Goal: Task Accomplishment & Management: Manage account settings

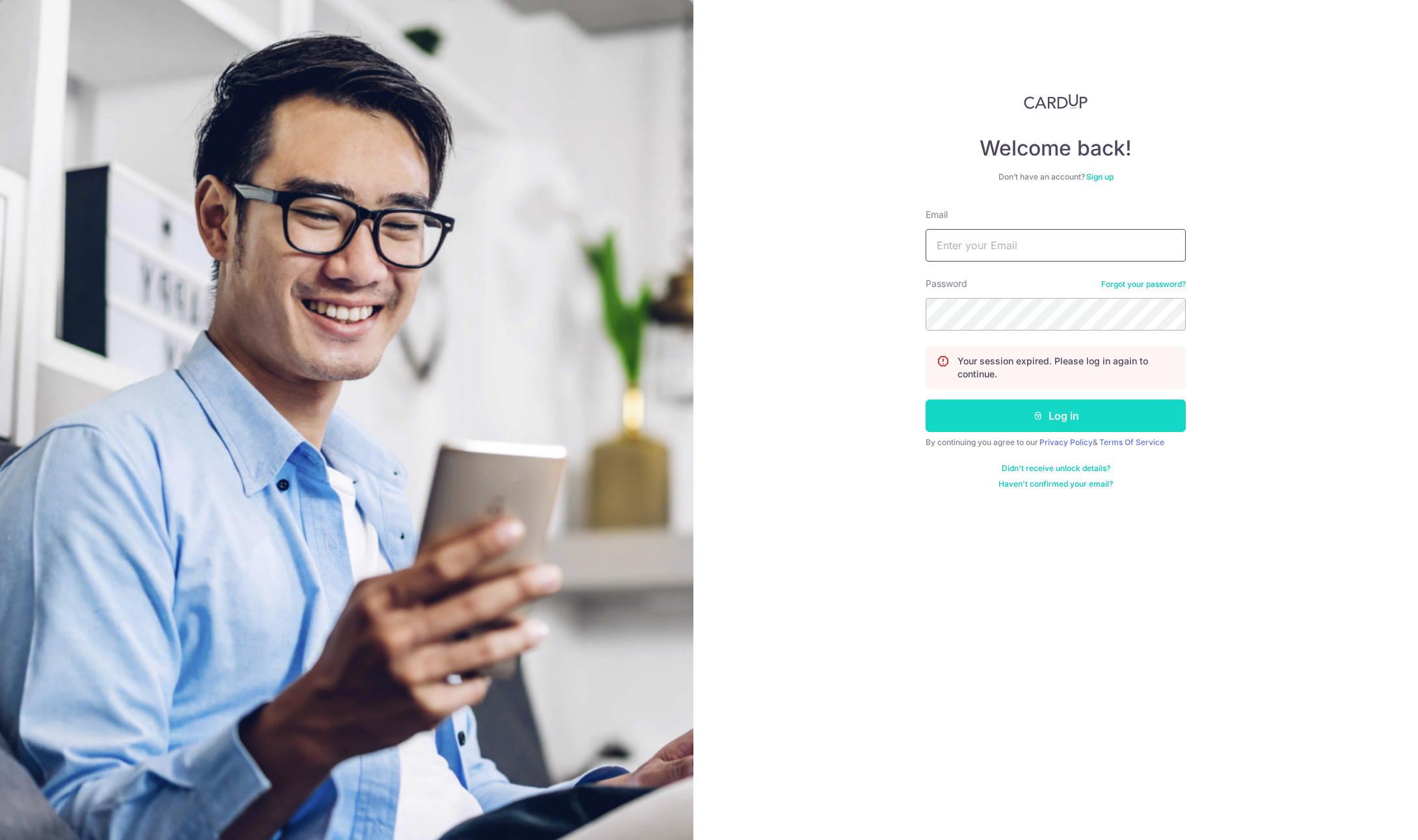
type input "[EMAIL_ADDRESS][DOMAIN_NAME]"
click at [1047, 422] on button "Log in" at bounding box center [1055, 415] width 260 height 32
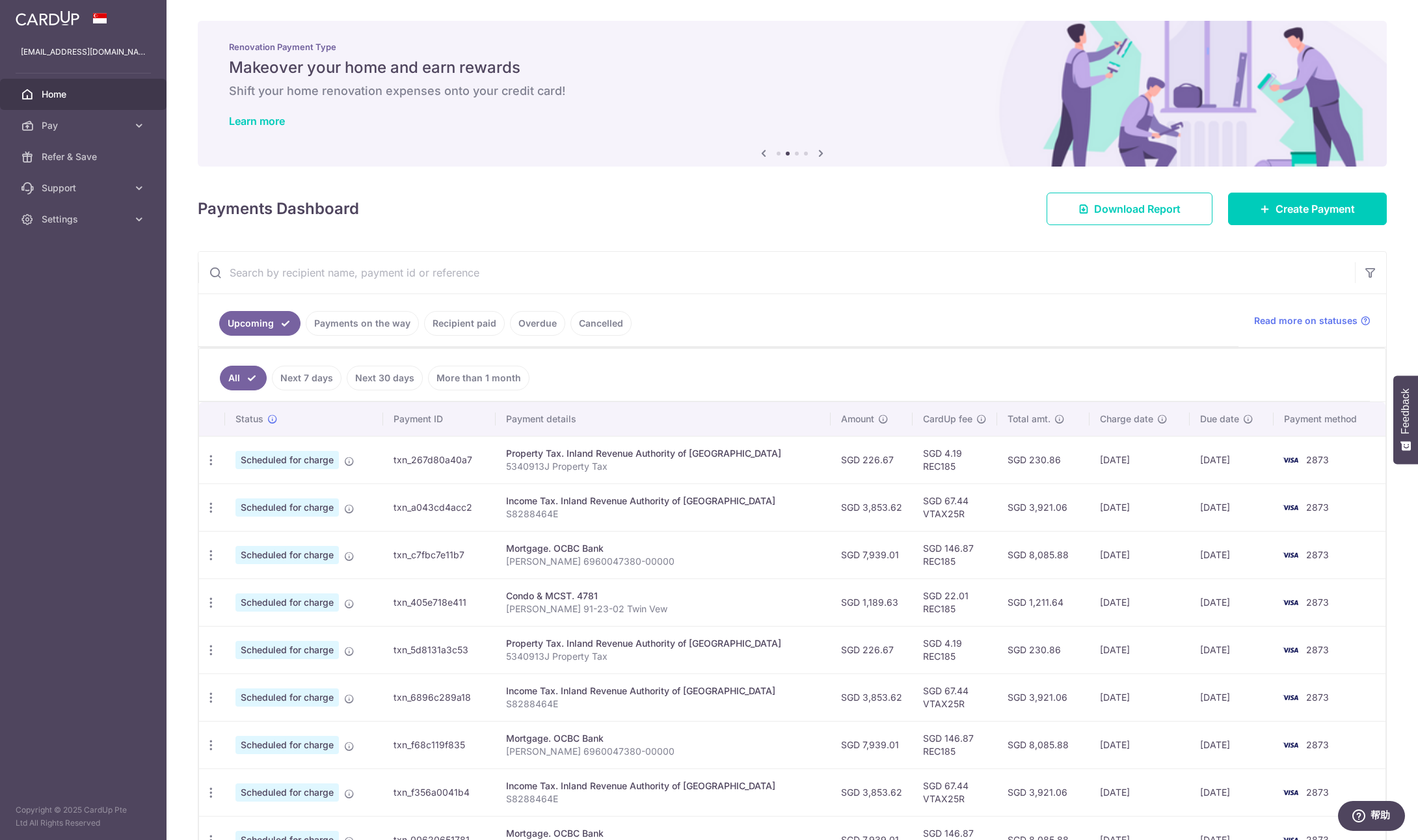
click at [935, 231] on div "× Pause Schedule Pause all future payments in this series Pause just this one p…" at bounding box center [792, 420] width 1252 height 840
